Goal: Navigation & Orientation: Go to known website

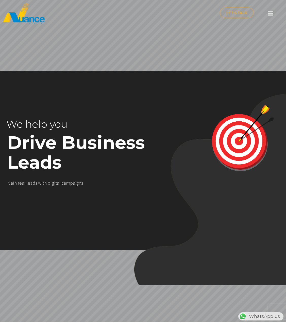
click at [273, 15] on icon at bounding box center [271, 13] width 6 height 6
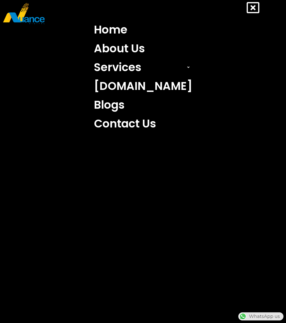
scroll to position [0, 132]
